Goal: Information Seeking & Learning: Learn about a topic

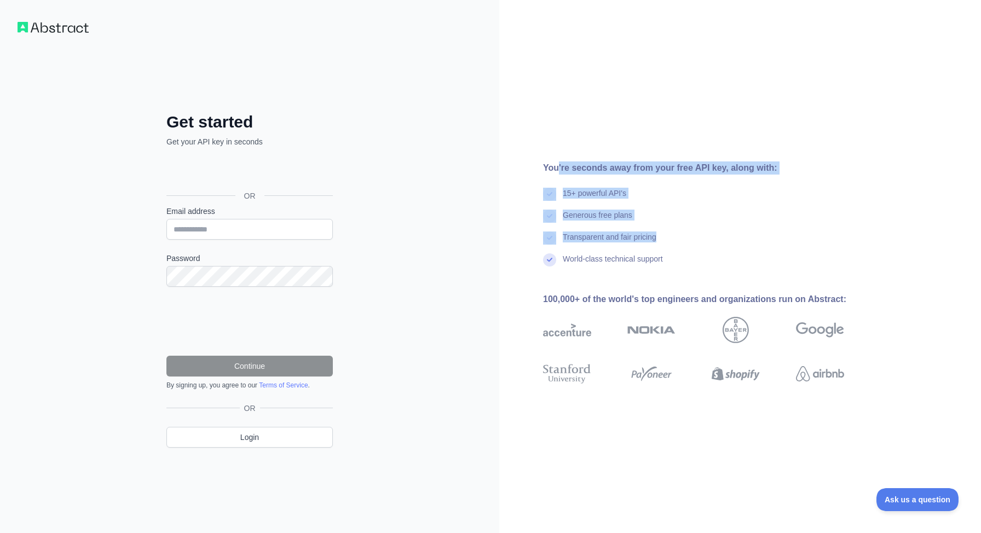
drag, startPoint x: 559, startPoint y: 169, endPoint x: 611, endPoint y: 250, distance: 96.0
click at [611, 250] on div "You're seconds away from your free API key, along with: 15+ powerful API's Gene…" at bounding box center [698, 267] width 398 height 210
click at [611, 250] on div "Transparent and fair pricing" at bounding box center [610, 243] width 94 height 22
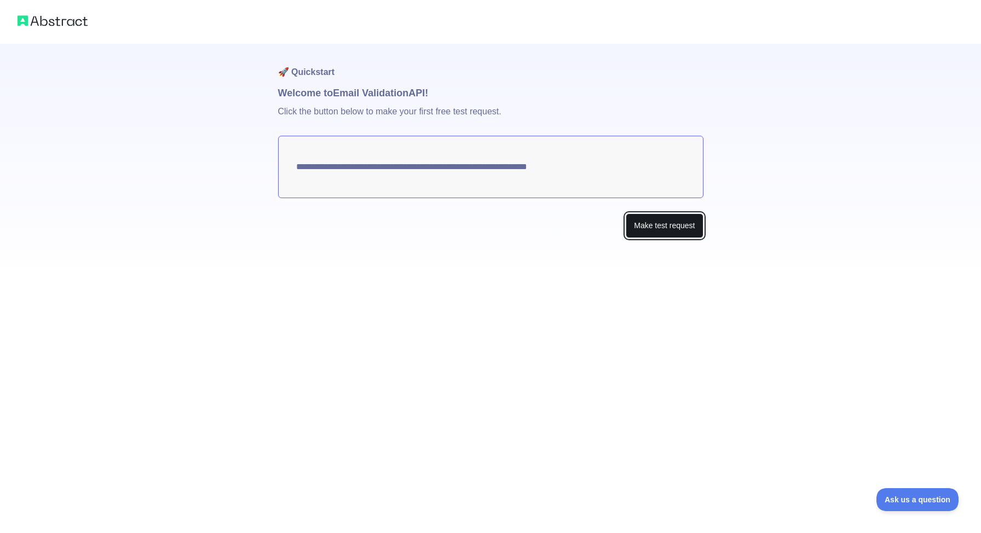
click at [642, 233] on button "Make test request" at bounding box center [664, 226] width 77 height 25
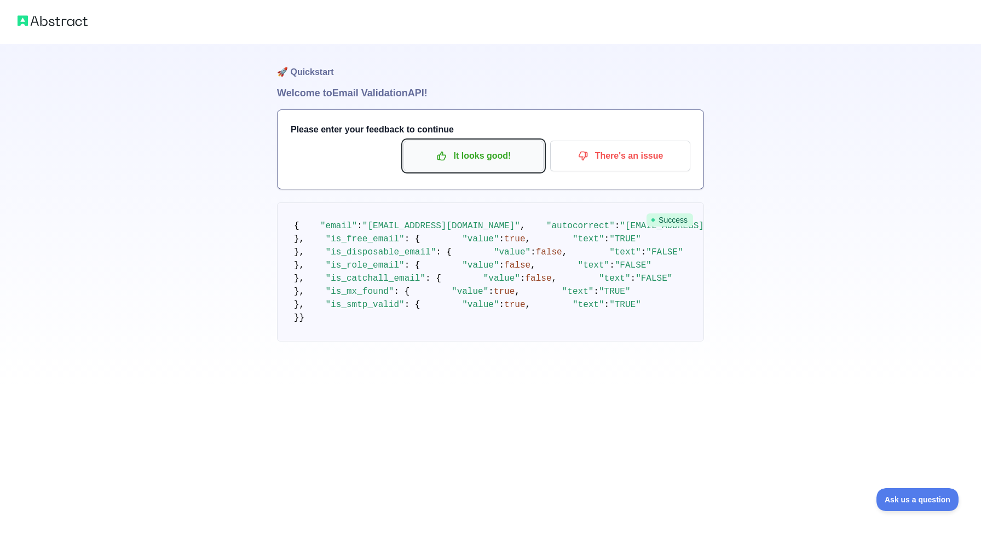
click at [491, 153] on p "It looks good!" at bounding box center [474, 156] width 124 height 19
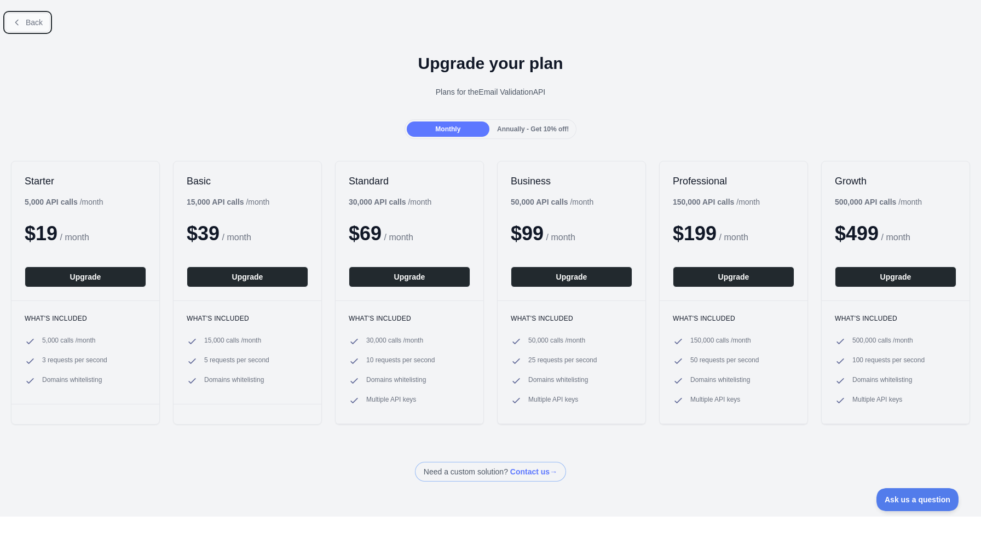
click at [28, 22] on span "Back" at bounding box center [34, 22] width 17 height 9
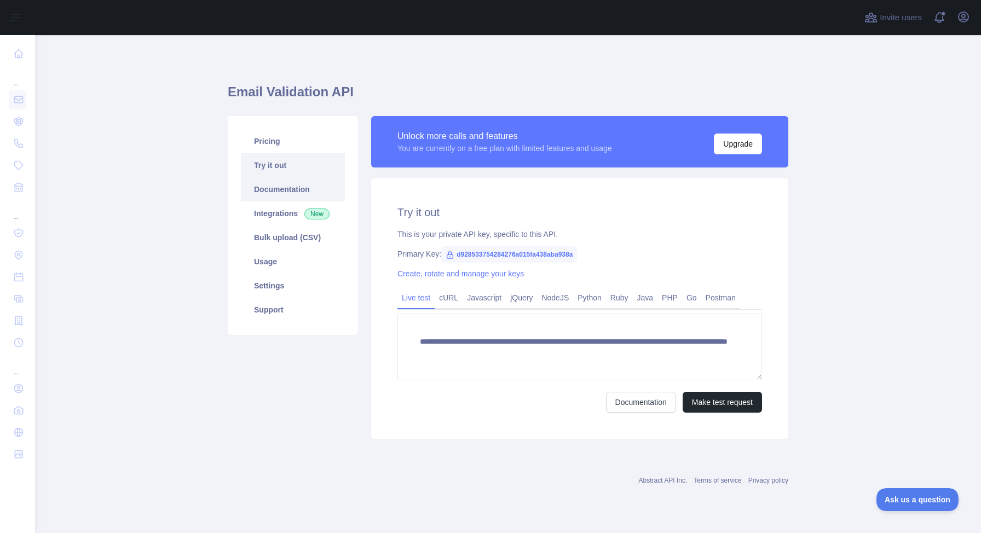
click at [299, 195] on link "Documentation" at bounding box center [293, 189] width 104 height 24
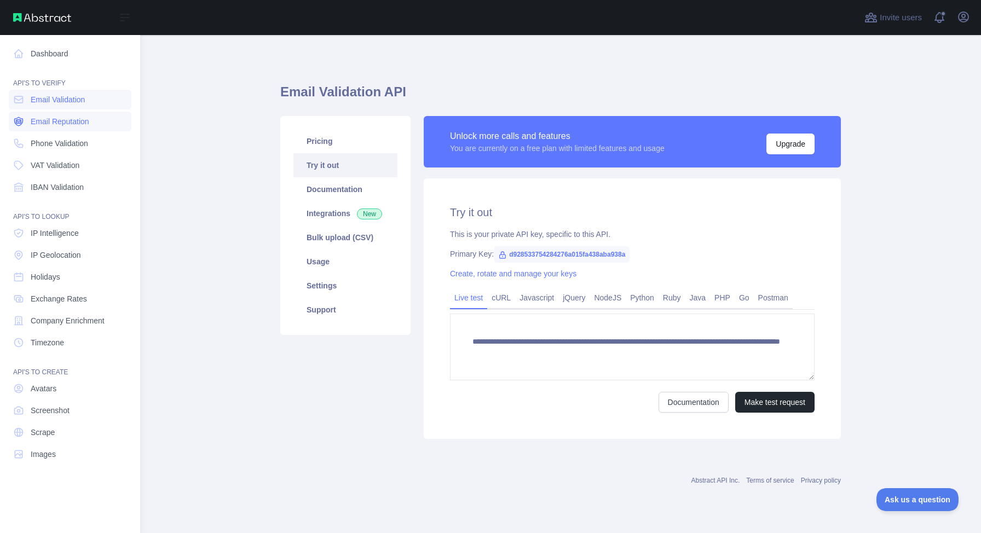
click at [89, 116] on span "Email Reputation" at bounding box center [60, 121] width 59 height 11
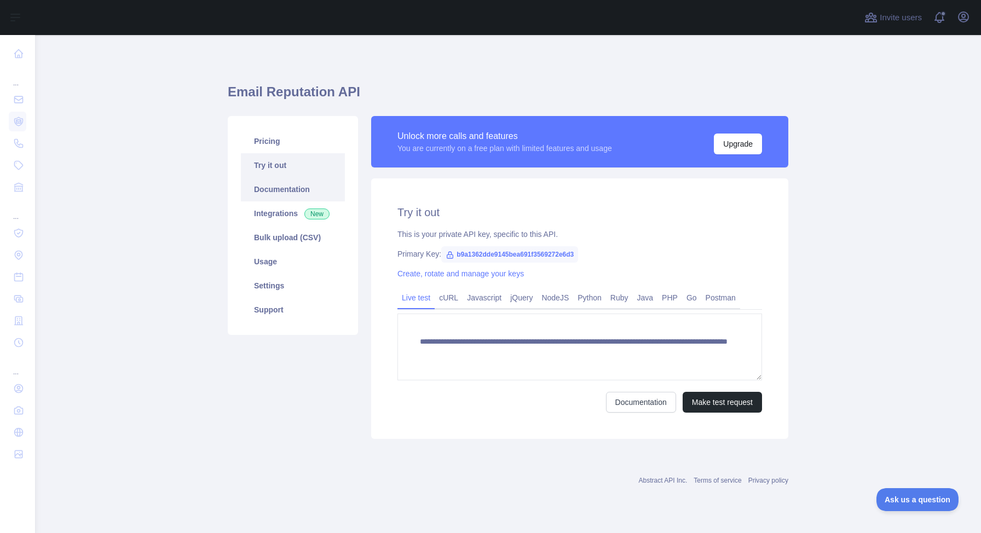
click at [287, 188] on link "Documentation" at bounding box center [293, 189] width 104 height 24
click at [321, 149] on link "Pricing" at bounding box center [293, 141] width 104 height 24
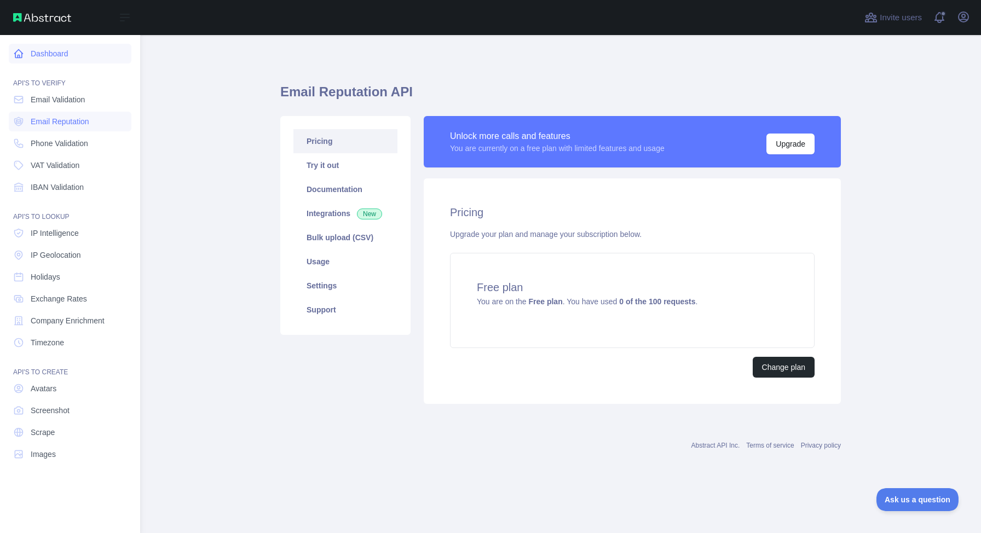
click at [55, 52] on link "Dashboard" at bounding box center [70, 54] width 123 height 20
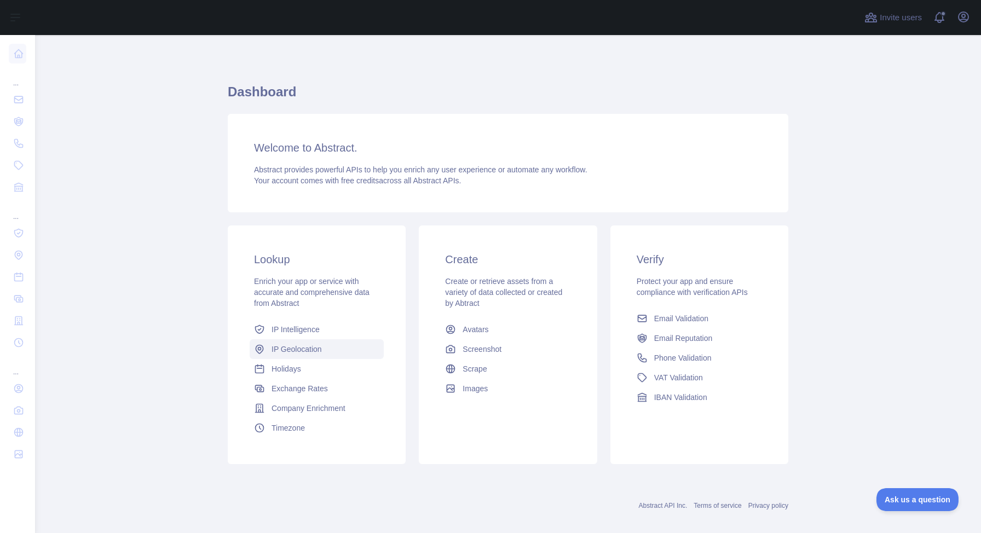
click at [325, 348] on link "IP Geolocation" at bounding box center [317, 350] width 134 height 20
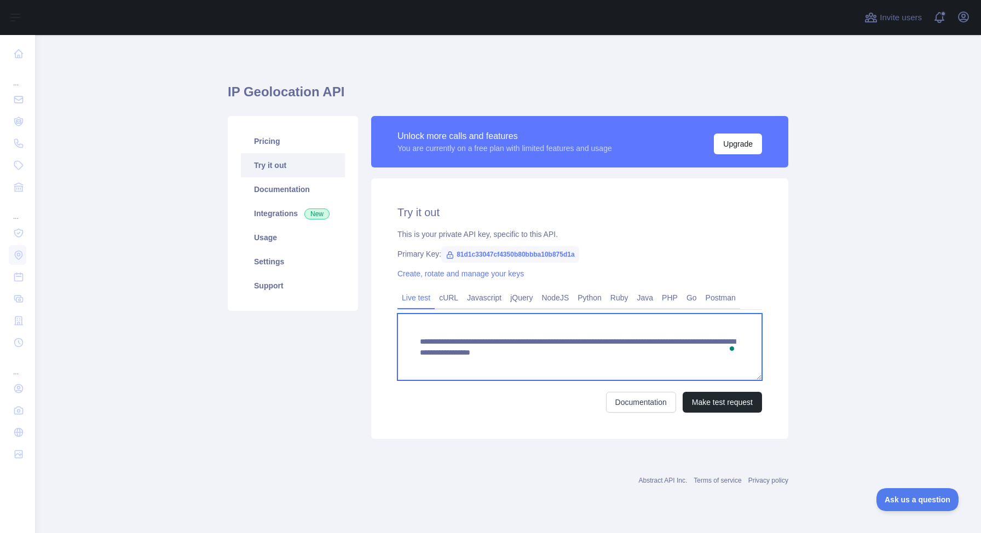
drag, startPoint x: 499, startPoint y: 365, endPoint x: 499, endPoint y: 340, distance: 25.7
click at [499, 340] on textarea "**********" at bounding box center [580, 347] width 365 height 67
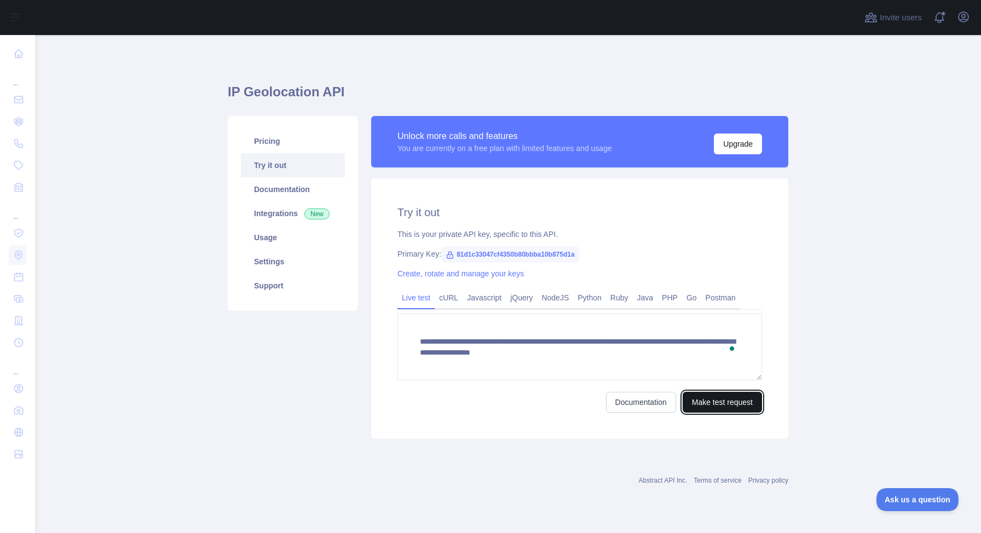
click at [741, 400] on button "Make test request" at bounding box center [722, 402] width 79 height 21
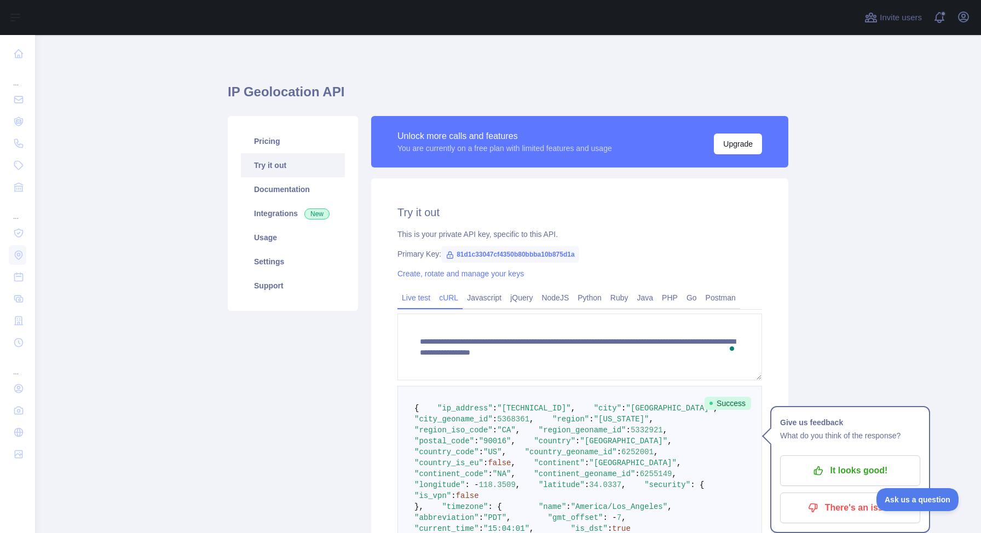
click at [445, 295] on link "cURL" at bounding box center [449, 298] width 28 height 18
click at [496, 295] on link "Javascript" at bounding box center [484, 298] width 43 height 18
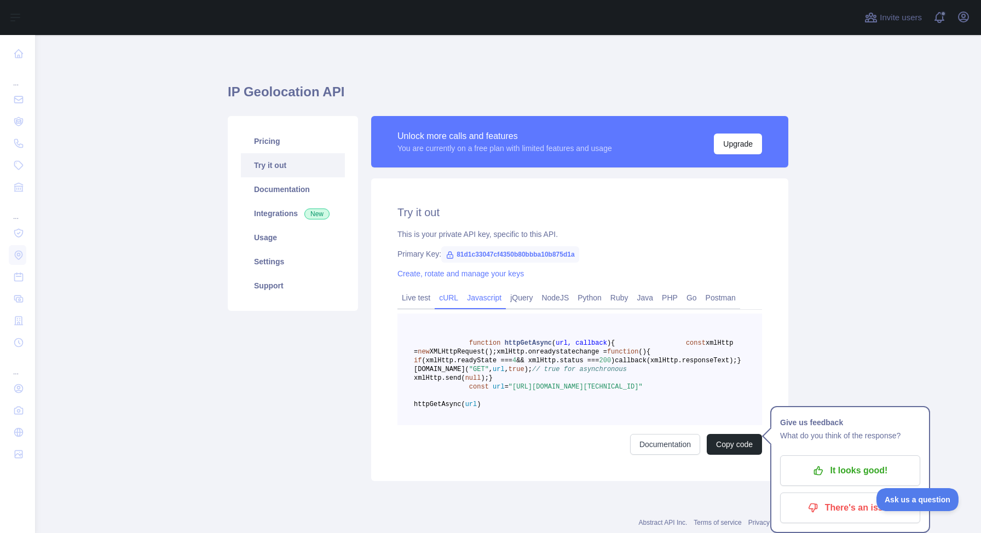
click at [447, 296] on link "cURL" at bounding box center [449, 298] width 28 height 18
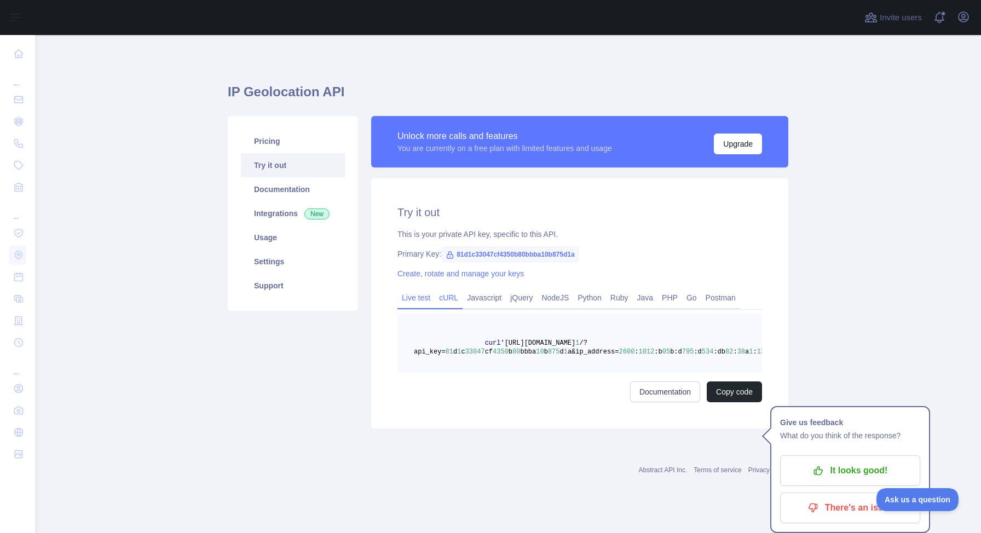
click at [412, 296] on link "Live test" at bounding box center [416, 298] width 37 height 18
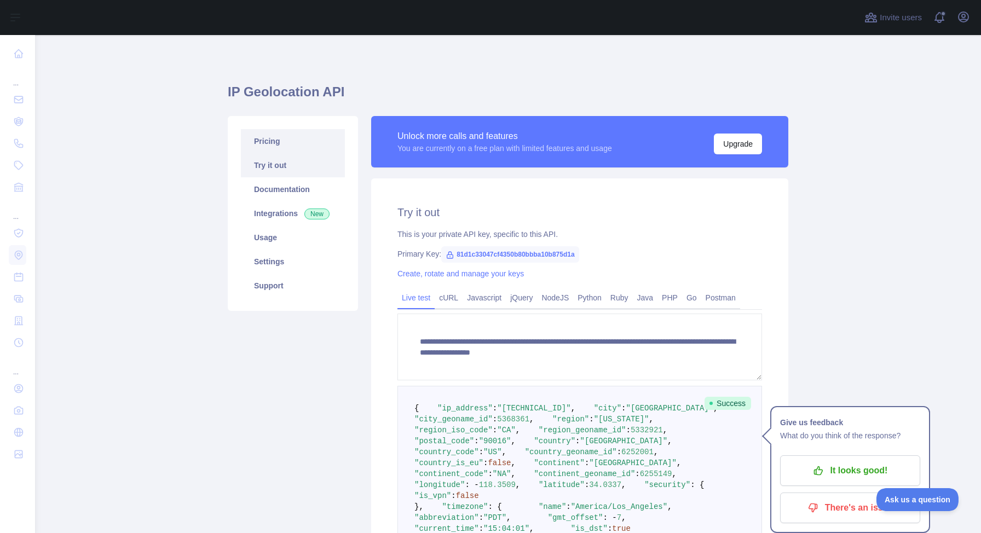
click at [312, 141] on link "Pricing" at bounding box center [293, 141] width 104 height 24
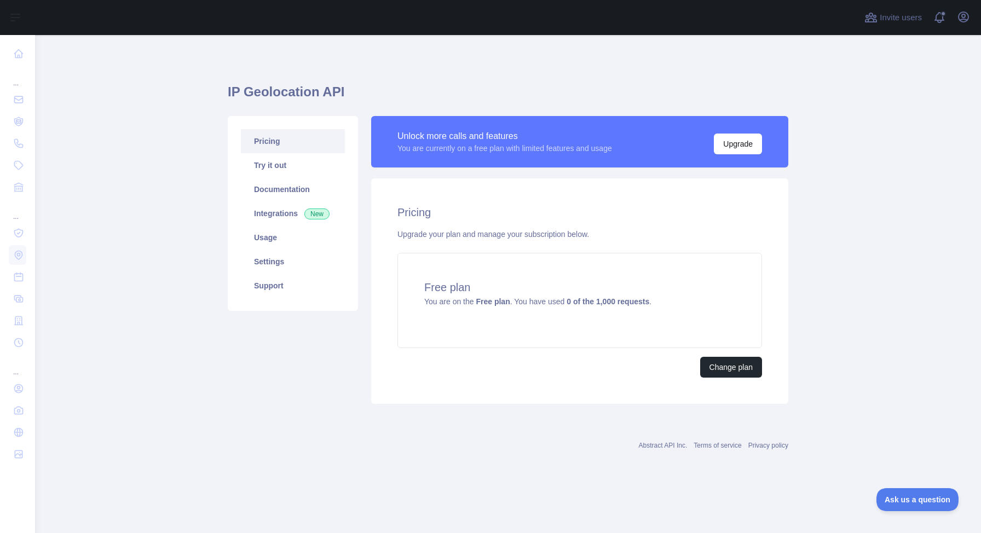
click at [318, 106] on h1 "IP Geolocation API" at bounding box center [508, 96] width 561 height 26
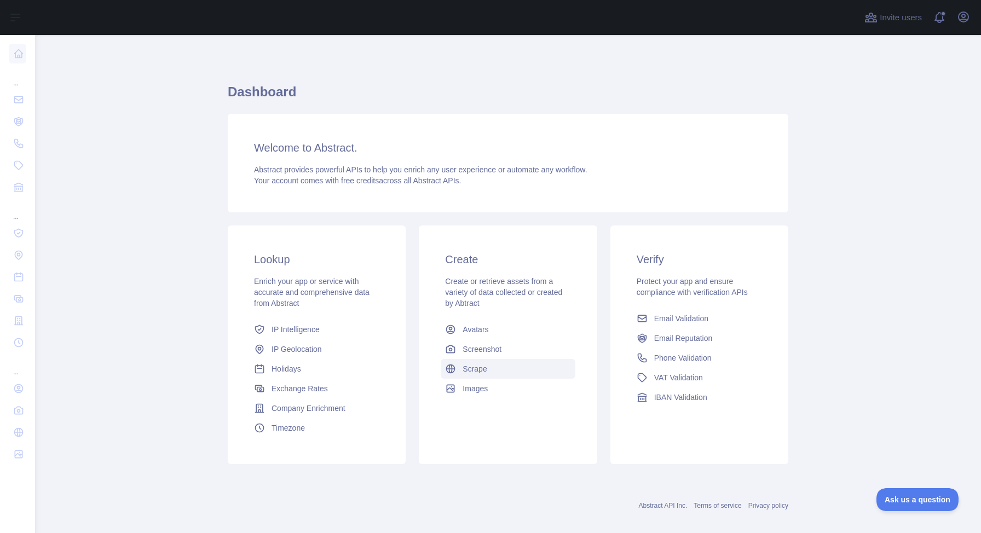
click at [499, 372] on link "Scrape" at bounding box center [508, 369] width 134 height 20
click at [716, 324] on link "Email Validation" at bounding box center [700, 319] width 134 height 20
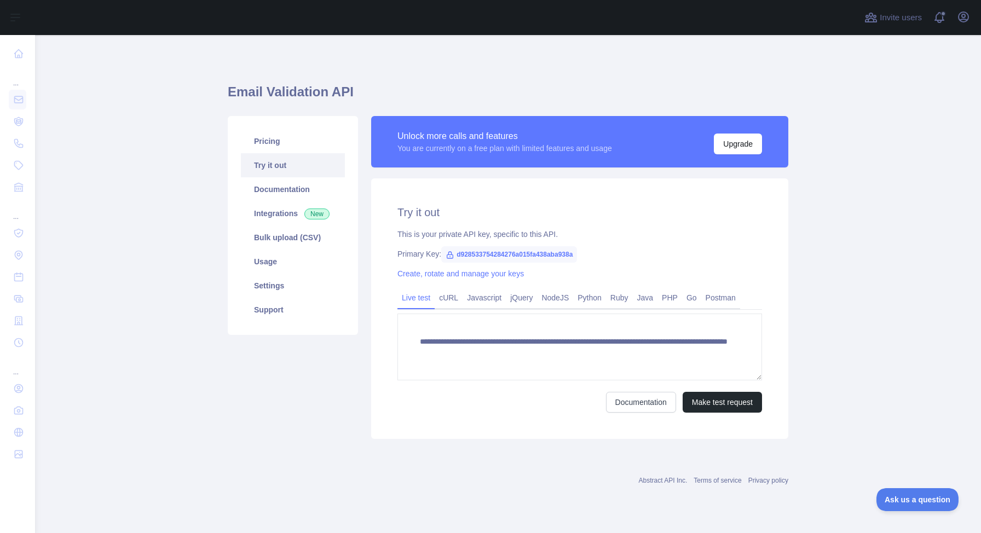
click at [671, 309] on div "PHP" at bounding box center [670, 300] width 25 height 17
